Goal: Task Accomplishment & Management: Manage account settings

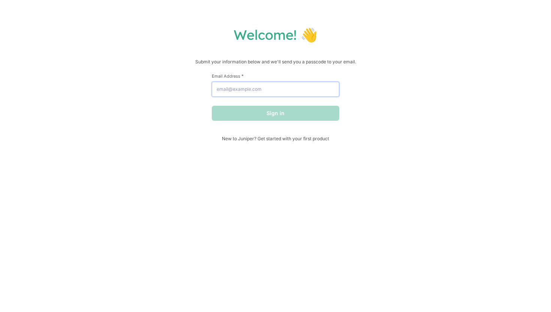
click at [245, 96] on input "Email Address *" at bounding box center [275, 89] width 127 height 15
type input "[EMAIL_ADDRESS][DOMAIN_NAME]"
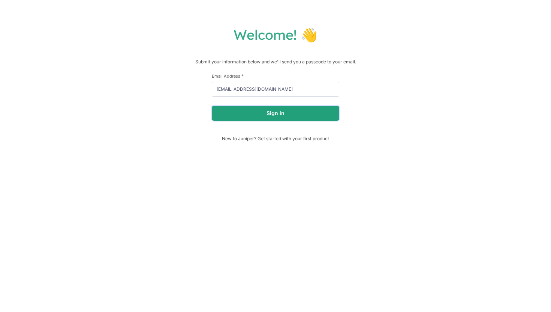
click at [269, 120] on button "Sign in" at bounding box center [275, 113] width 127 height 15
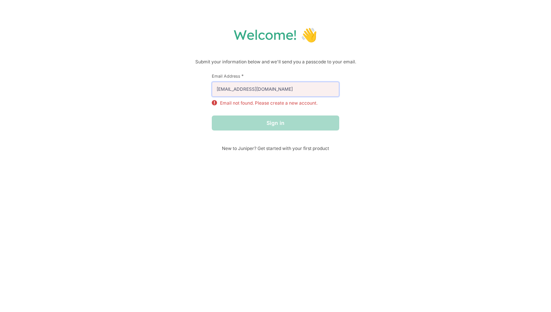
click at [292, 89] on input "[EMAIL_ADDRESS][DOMAIN_NAME]" at bounding box center [275, 89] width 127 height 15
drag, startPoint x: 292, startPoint y: 89, endPoint x: 196, endPoint y: 82, distance: 96.1
click at [196, 82] on div "Welcome! 👋 Submit your information below and we'll send you a passcode to your …" at bounding box center [275, 88] width 536 height 125
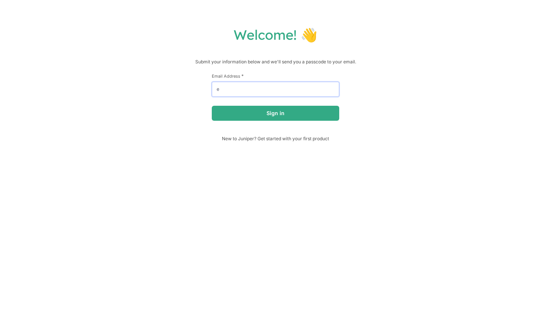
type input "[EMAIL_ADDRESS][DOMAIN_NAME]"
drag, startPoint x: 300, startPoint y: 90, endPoint x: 186, endPoint y: 80, distance: 114.0
click at [186, 80] on div "Welcome! 👋 Submit your information below and we'll send you a passcode to your …" at bounding box center [275, 83] width 536 height 115
